Goal: Answer question/provide support

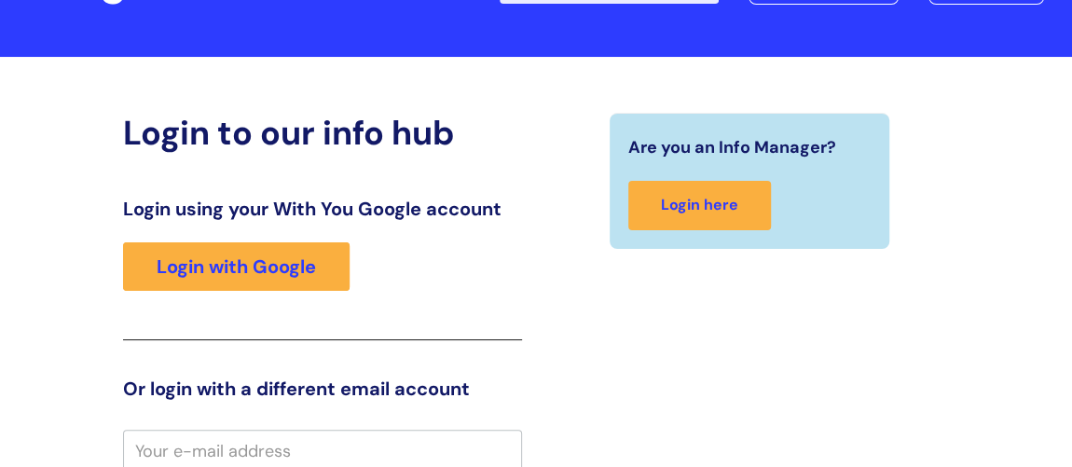
scroll to position [52, 0]
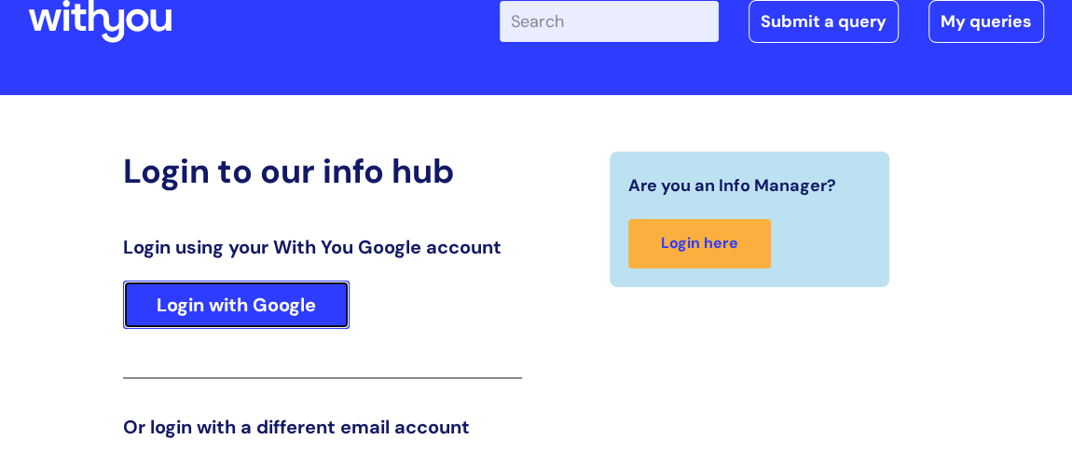
click at [281, 303] on link "Login with Google" at bounding box center [236, 305] width 226 height 48
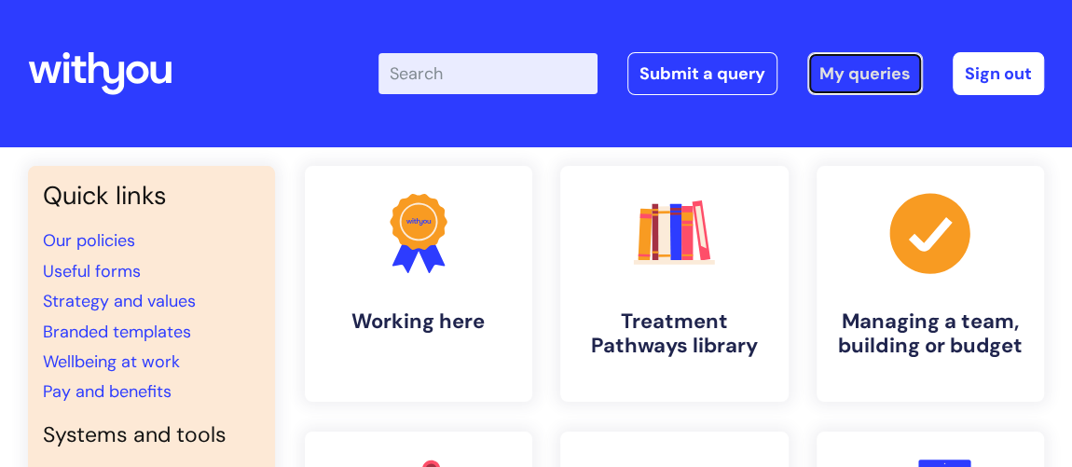
click at [854, 66] on link "My queries" at bounding box center [865, 73] width 116 height 43
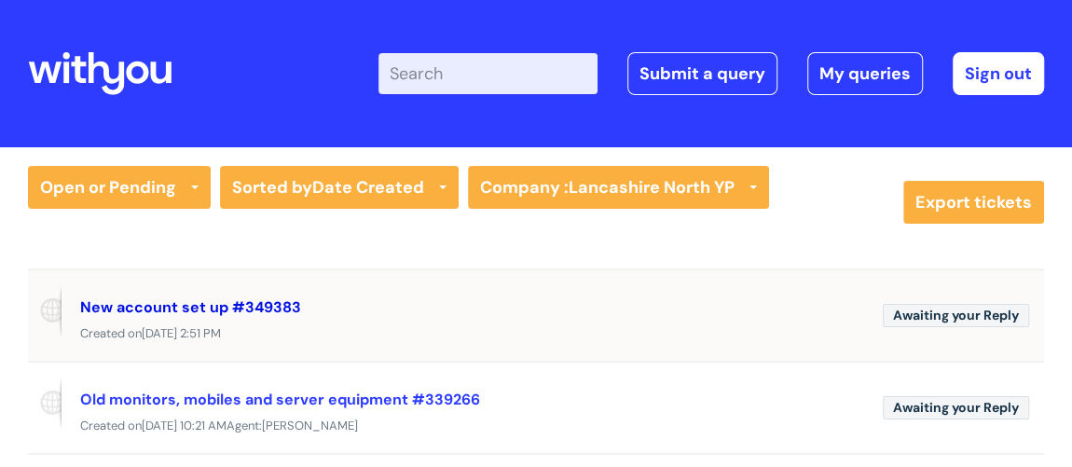
click at [190, 301] on link "New account set up #349383" at bounding box center [190, 307] width 221 height 20
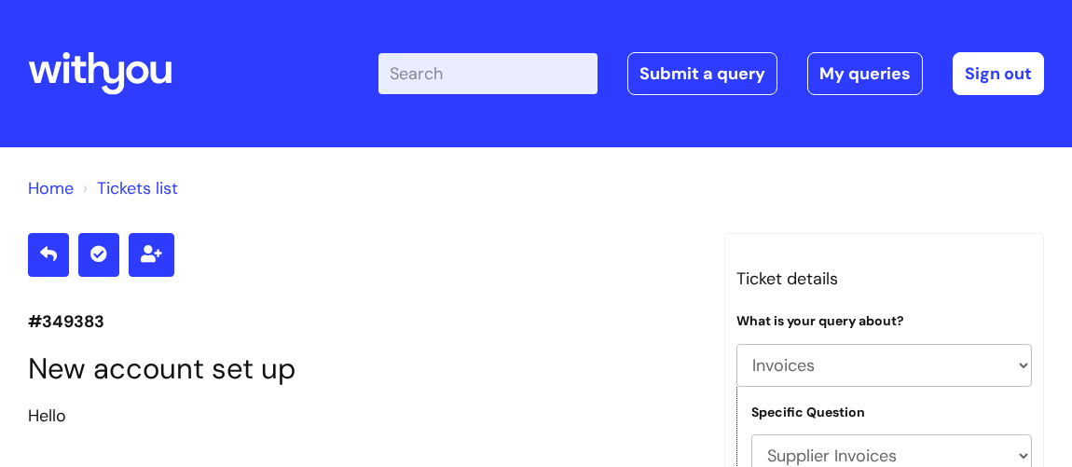
select select "Invoices"
select select "Supplier Invoices"
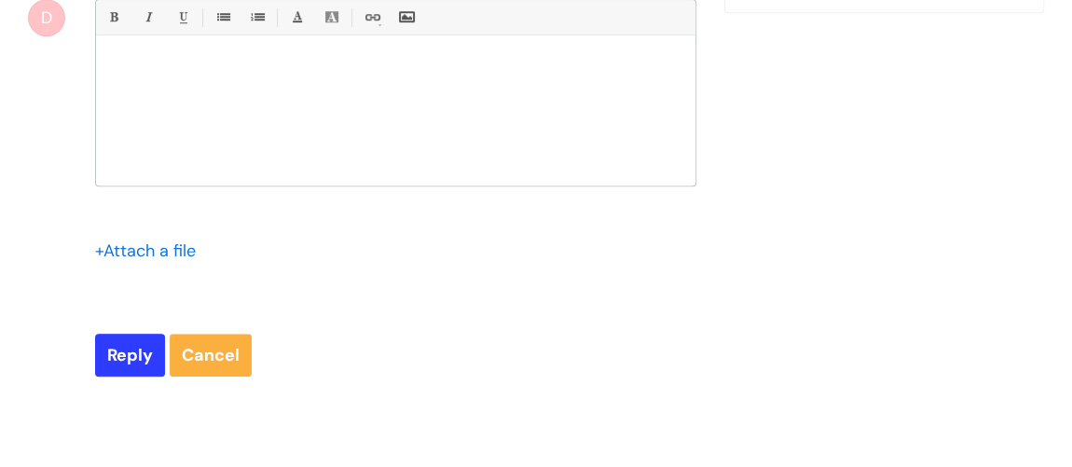
scroll to position [628, 0]
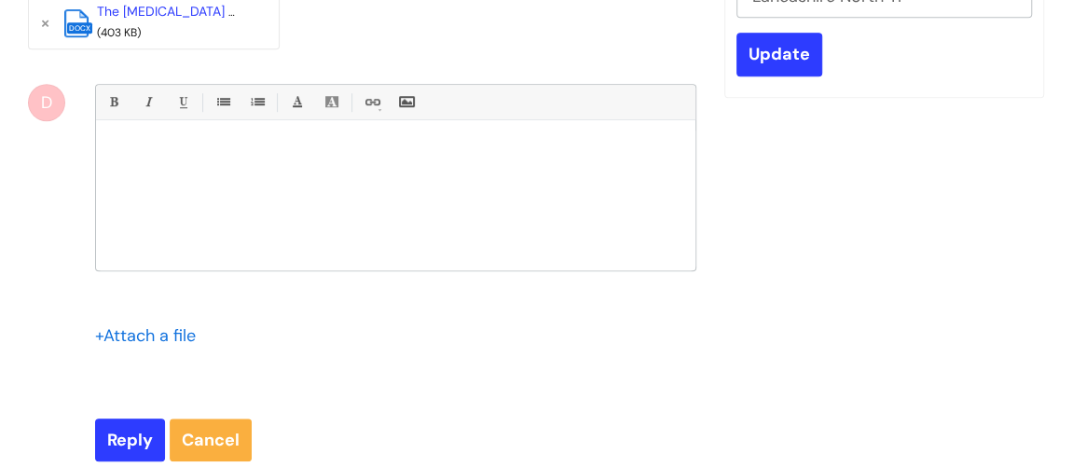
click at [258, 185] on div at bounding box center [395, 200] width 599 height 140
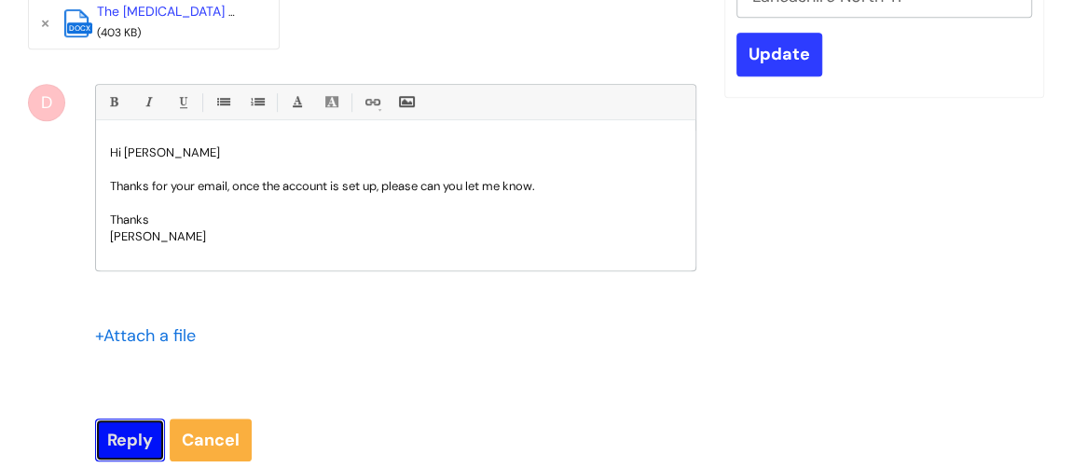
click at [137, 426] on input "Reply" at bounding box center [130, 439] width 70 height 43
type input "Please Wait..."
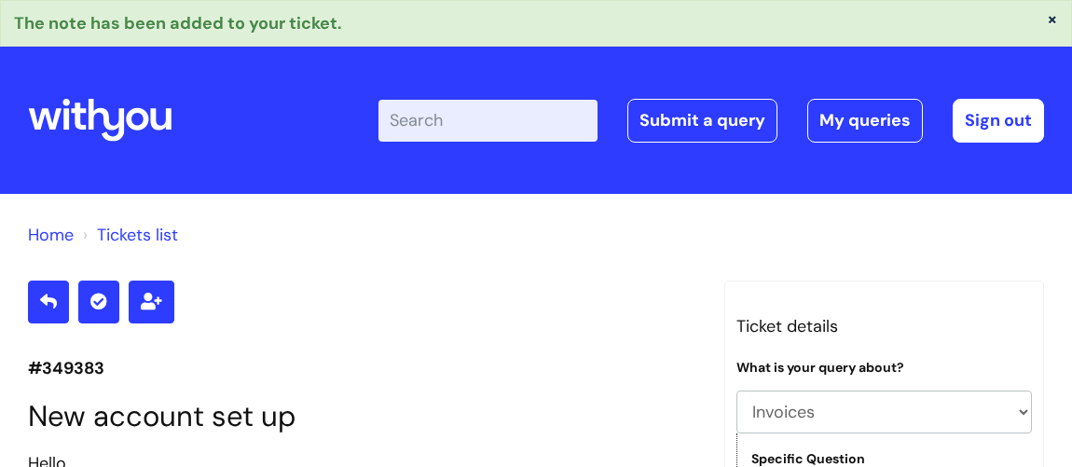
select select "Invoices"
select select "Supplier Invoices"
click at [898, 116] on link "My queries" at bounding box center [865, 120] width 116 height 43
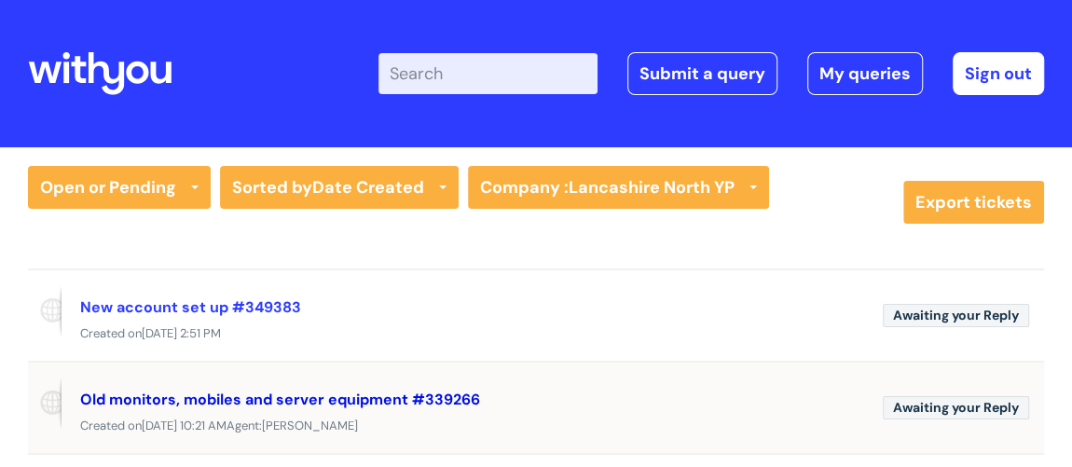
click at [281, 392] on link "Old monitors, mobiles and server equipment #339266" at bounding box center [280, 400] width 400 height 20
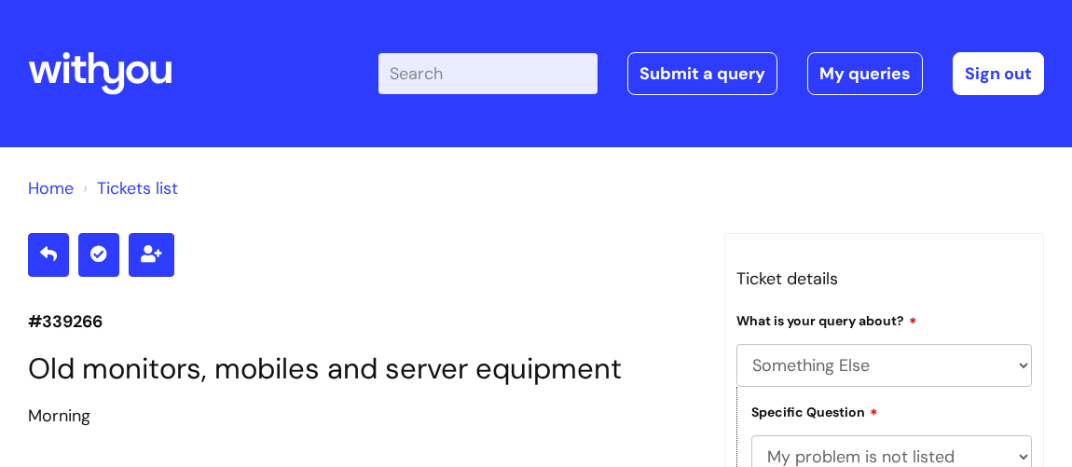
select select "Something Else"
select select "My problem is not listed"
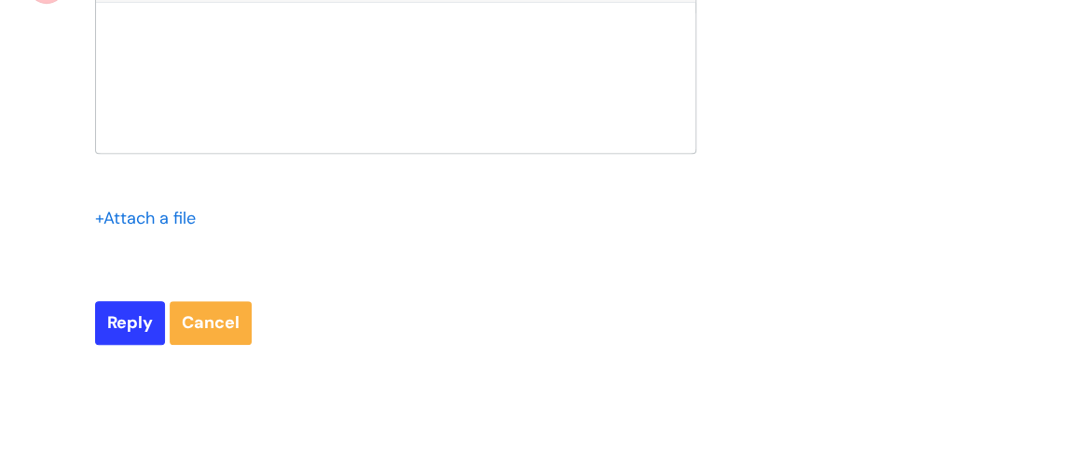
scroll to position [11114, 0]
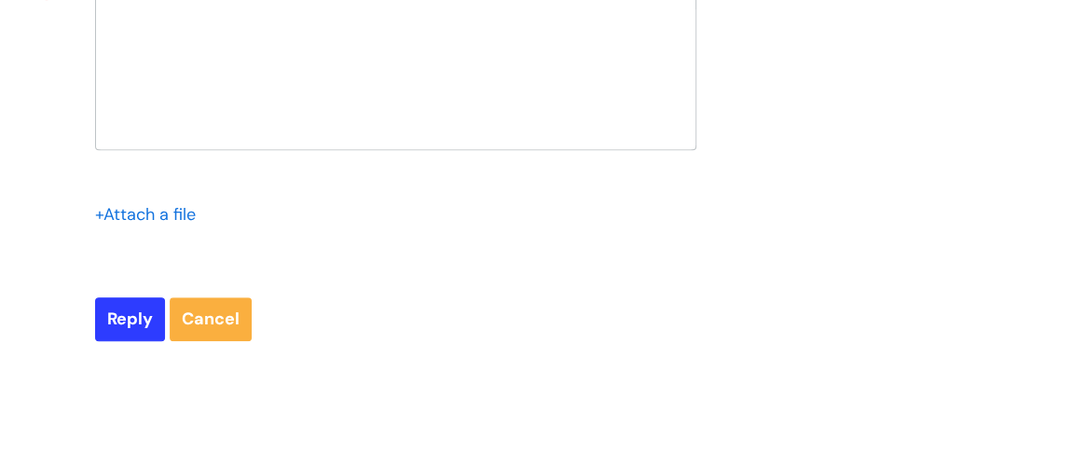
click at [253, 149] on div at bounding box center [395, 79] width 599 height 140
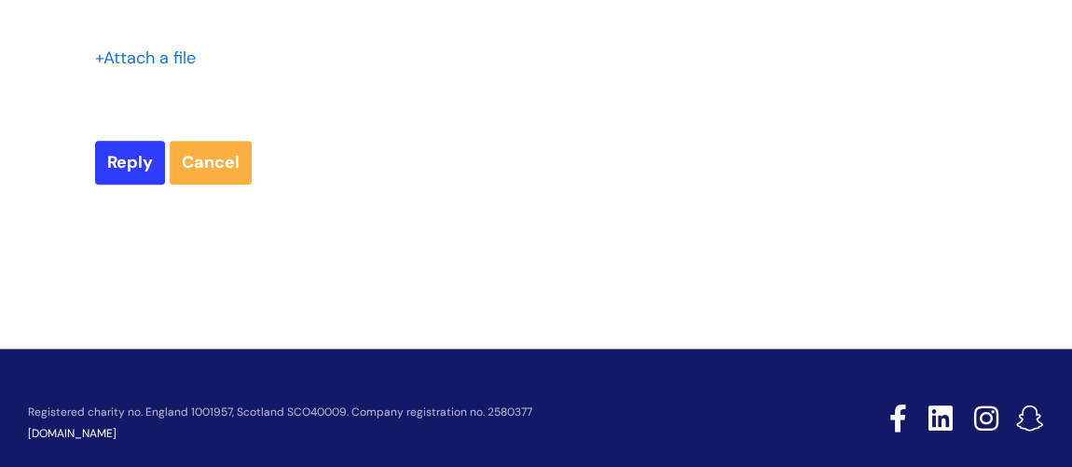
scroll to position [11284, 0]
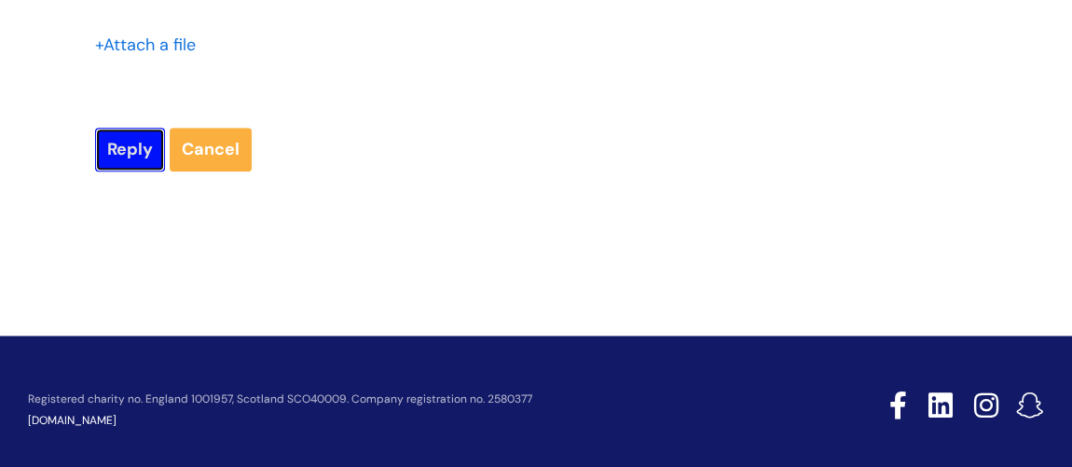
click at [118, 171] on input "Reply" at bounding box center [130, 149] width 70 height 43
type input "Please Wait..."
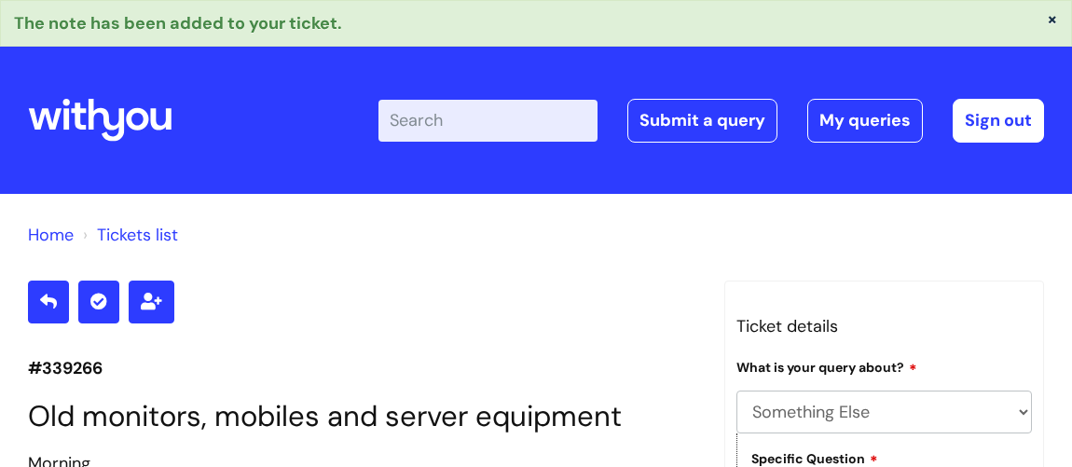
select select "Something Else"
select select "My problem is not listed"
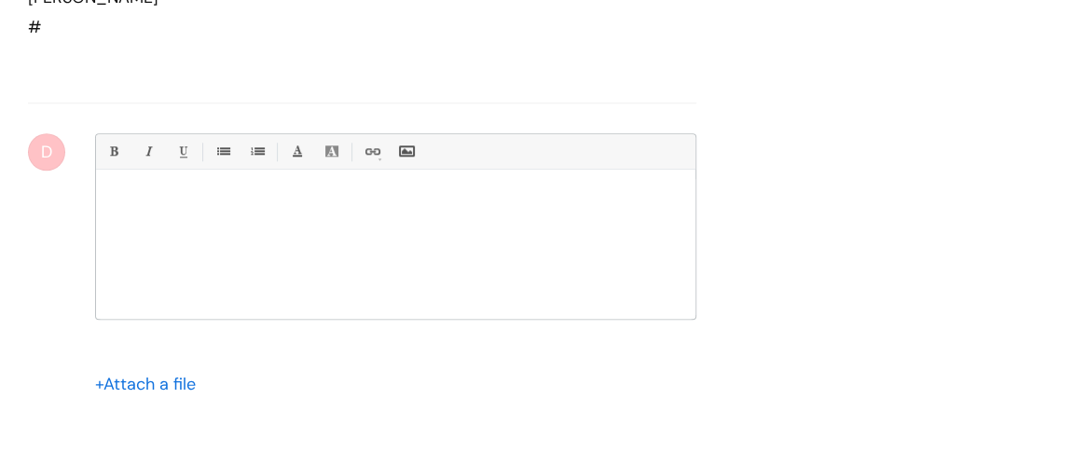
scroll to position [11373, 0]
